Goal: Information Seeking & Learning: Learn about a topic

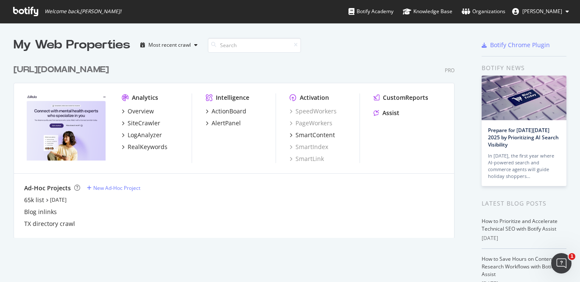
scroll to position [282, 580]
click at [142, 136] on div "LogAnalyzer" at bounding box center [145, 135] width 34 height 8
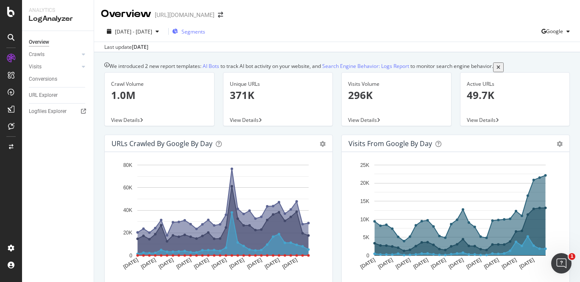
click at [205, 31] on span "Segments" at bounding box center [194, 31] width 24 height 7
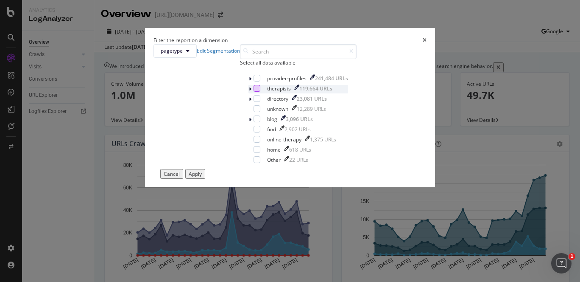
click at [254, 92] on div "modal" at bounding box center [257, 88] width 7 height 7
click at [202, 177] on div "Apply" at bounding box center [195, 173] width 13 height 7
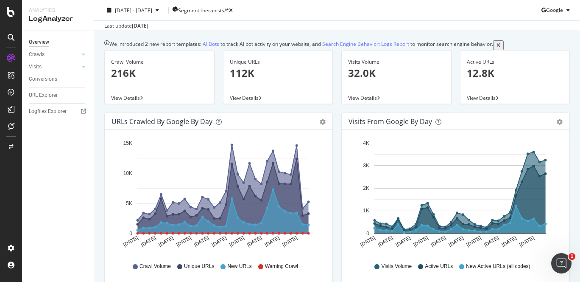
scroll to position [23, 0]
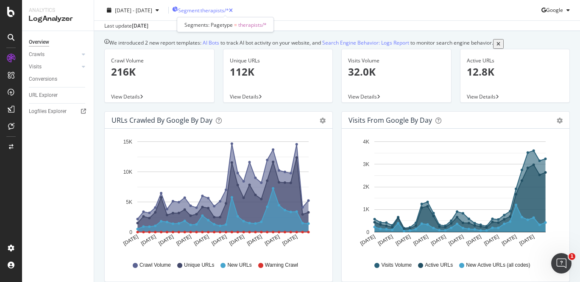
click at [229, 11] on span "Segment: therapists/*" at bounding box center [203, 9] width 51 height 7
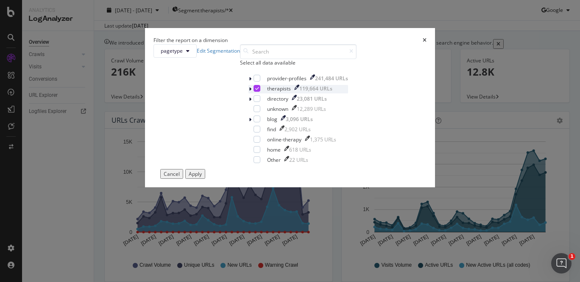
click at [254, 92] on div "modal" at bounding box center [257, 88] width 7 height 7
click at [254, 81] on div "modal" at bounding box center [257, 78] width 7 height 7
click at [249, 104] on div "directory 23,081 URLs" at bounding box center [299, 99] width 100 height 8
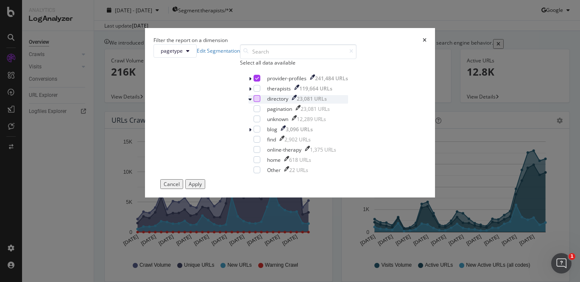
click at [254, 102] on div "modal" at bounding box center [257, 98] width 7 height 7
click at [254, 122] on div "modal" at bounding box center [257, 118] width 7 height 7
click at [254, 132] on div "modal" at bounding box center [257, 129] width 7 height 7
click at [255, 101] on icon "modal" at bounding box center [257, 98] width 4 height 4
click at [254, 143] on div "modal" at bounding box center [257, 139] width 7 height 7
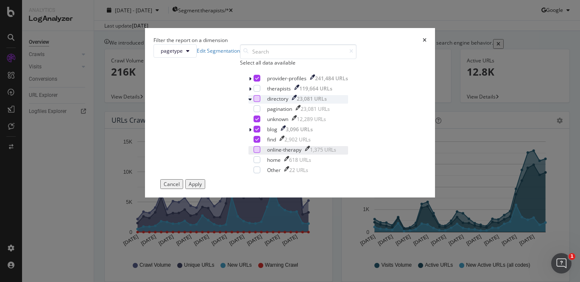
click at [254, 153] on div "modal" at bounding box center [257, 149] width 7 height 7
click at [254, 163] on div "modal" at bounding box center [257, 159] width 7 height 7
click at [254, 173] on div "modal" at bounding box center [257, 169] width 7 height 7
click at [202, 188] on div "Apply" at bounding box center [195, 183] width 13 height 7
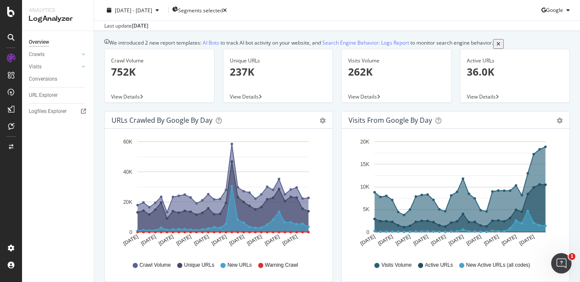
scroll to position [2, 0]
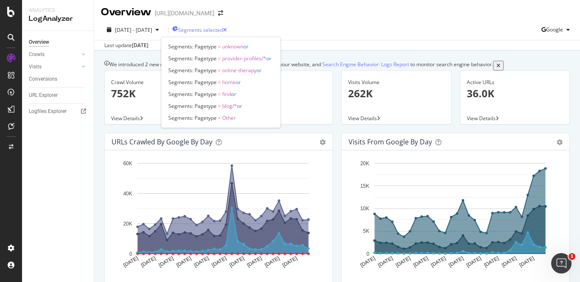
click at [223, 31] on span "Segments selected" at bounding box center [200, 29] width 45 height 7
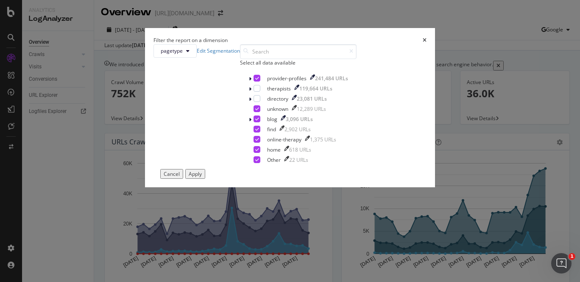
click at [423, 43] on icon "times" at bounding box center [425, 40] width 4 height 5
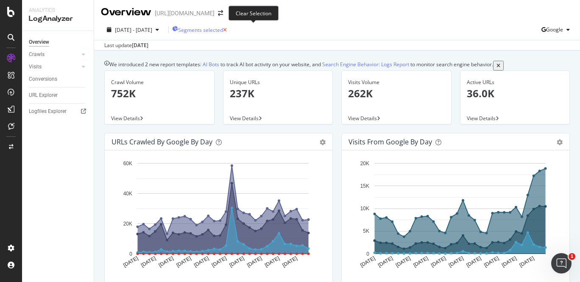
click at [227, 32] on icon "button" at bounding box center [225, 30] width 4 height 5
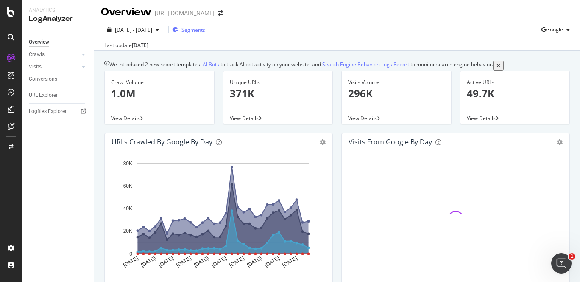
click at [205, 32] on span "Segments" at bounding box center [194, 29] width 24 height 7
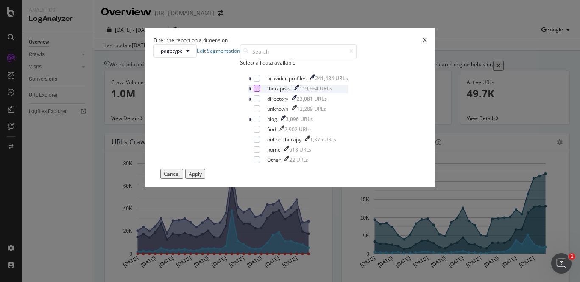
click at [254, 92] on div "modal" at bounding box center [257, 88] width 7 height 7
click at [254, 102] on div "modal" at bounding box center [257, 98] width 7 height 7
click at [202, 177] on div "Apply" at bounding box center [195, 173] width 13 height 7
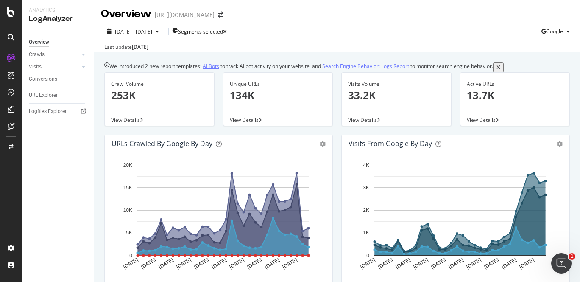
click at [219, 65] on link "AI Bots" at bounding box center [211, 65] width 17 height 7
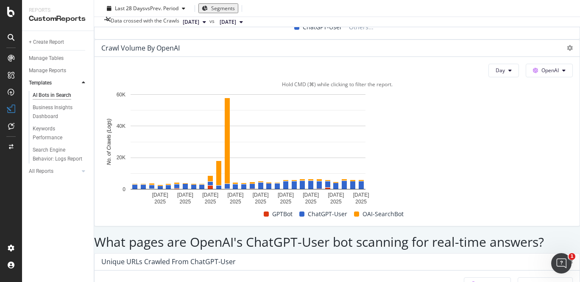
scroll to position [953, 0]
